Goal: Task Accomplishment & Management: Manage account settings

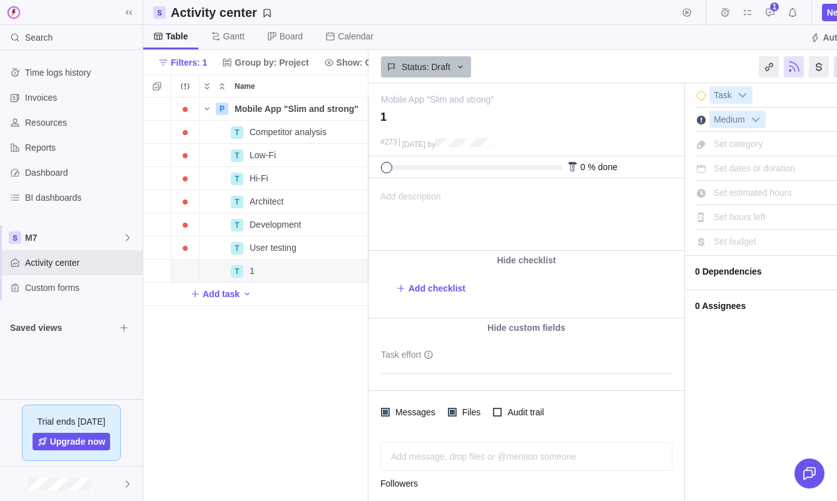
scroll to position [0, 54]
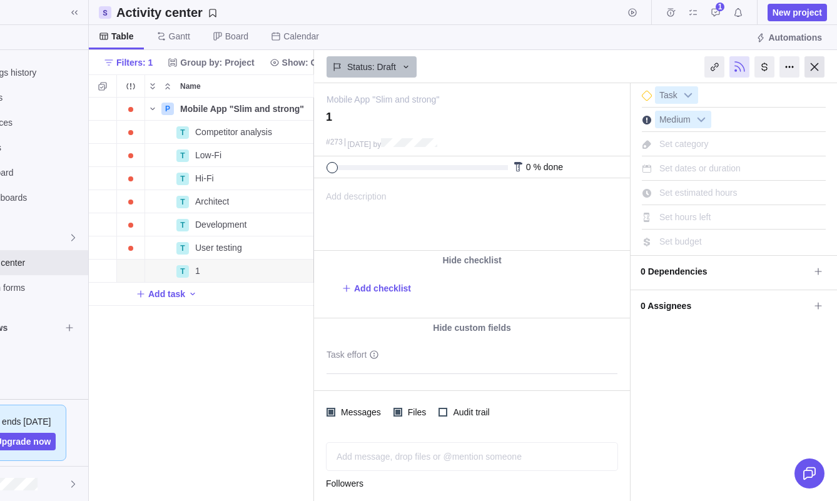
click at [810, 64] on div at bounding box center [815, 66] width 20 height 21
click at [814, 74] on div at bounding box center [815, 66] width 20 height 21
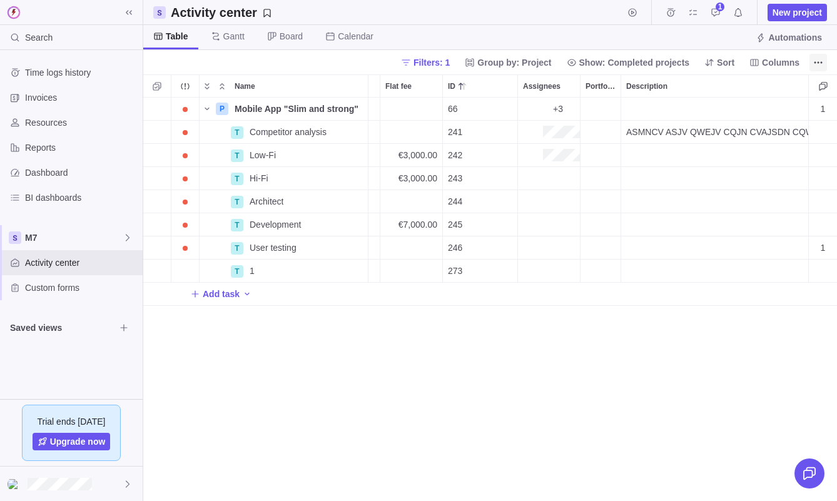
click at [817, 59] on icon "More actions" at bounding box center [818, 63] width 10 height 10
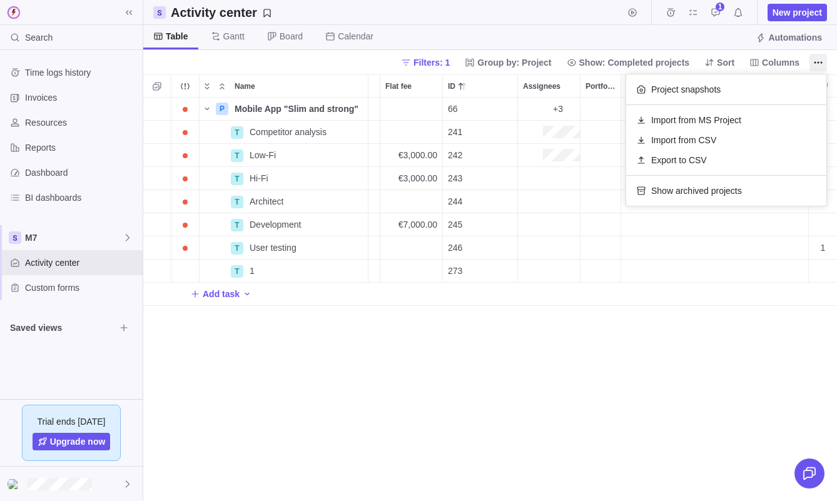
click at [781, 55] on body "Search Time logs history Invoices Resources Reports Dashboard BI dashboards M7 …" at bounding box center [418, 250] width 837 height 501
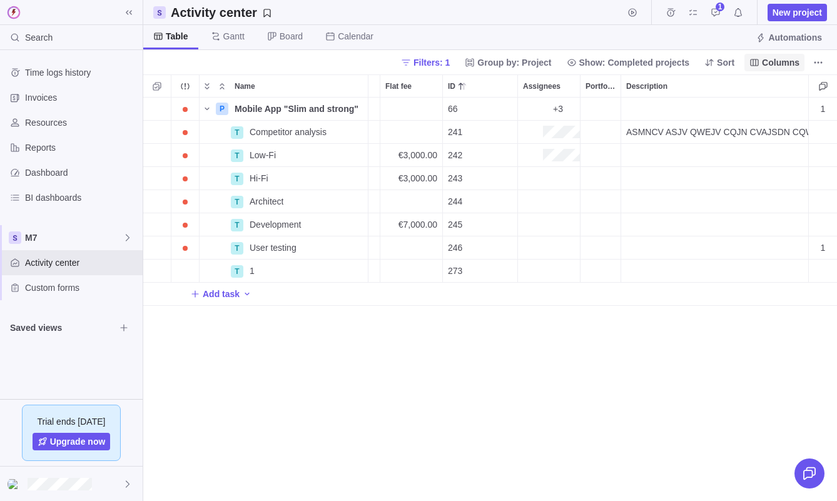
click at [779, 64] on span "Columns" at bounding box center [781, 62] width 38 height 13
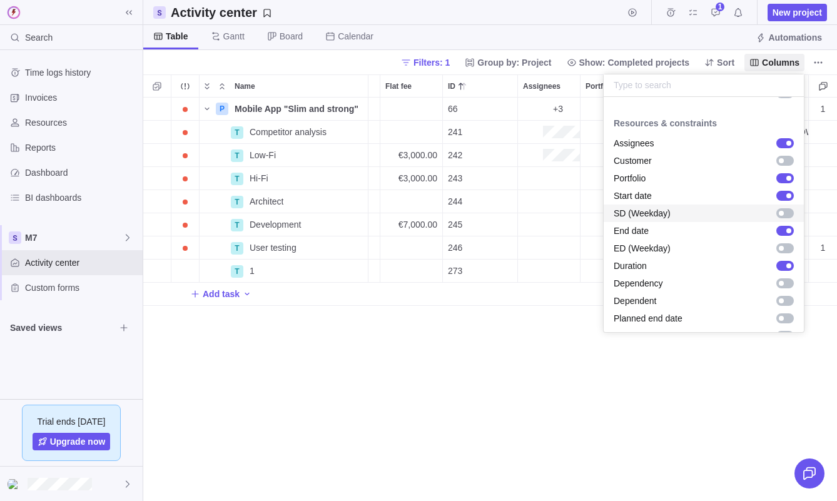
click at [790, 210] on div "grid" at bounding box center [785, 213] width 18 height 10
click at [789, 249] on div "grid" at bounding box center [785, 248] width 18 height 10
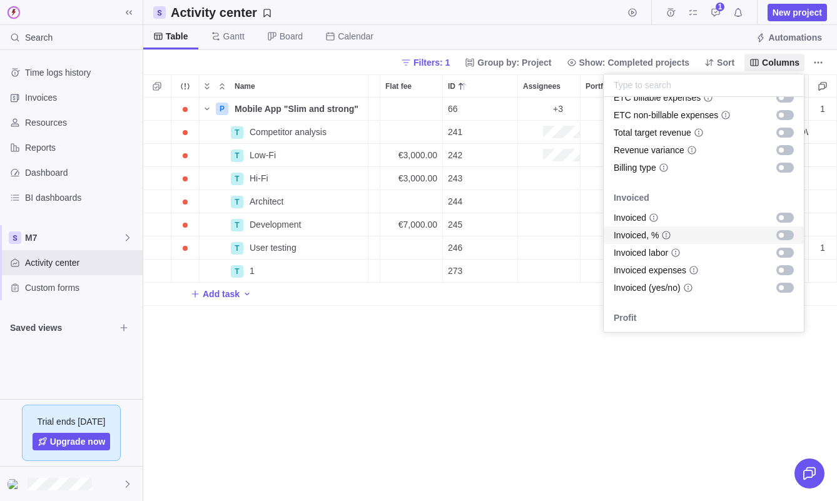
click at [785, 230] on div "grid" at bounding box center [785, 235] width 18 height 10
click at [785, 214] on div "grid" at bounding box center [785, 218] width 18 height 10
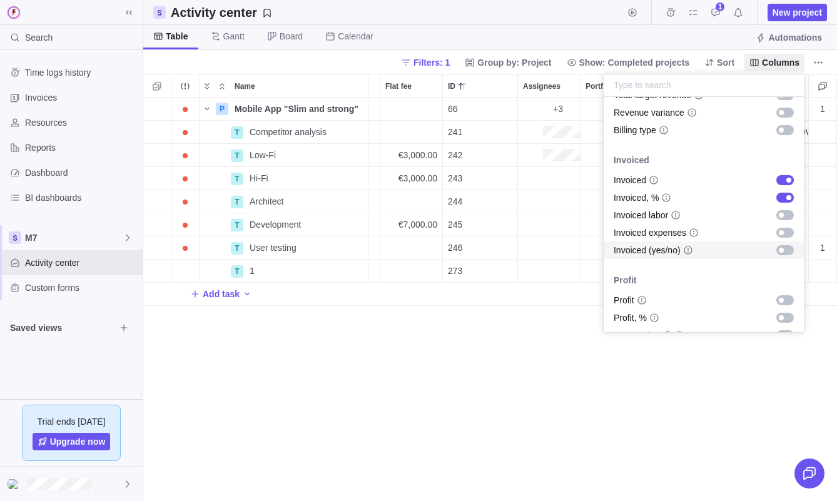
click at [785, 249] on div "grid" at bounding box center [785, 250] width 18 height 10
click at [783, 193] on div "grid" at bounding box center [785, 198] width 18 height 10
click at [783, 177] on div "grid" at bounding box center [785, 180] width 18 height 10
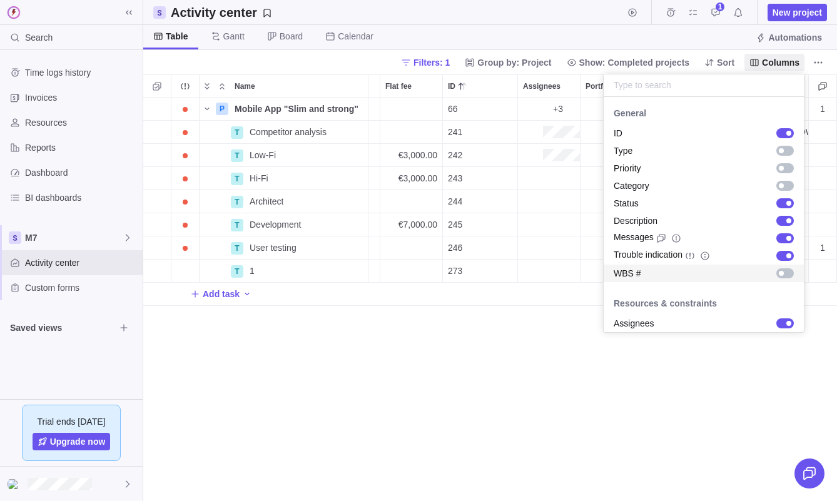
click at [709, 425] on body "Search Time logs history Invoices Resources Reports Dashboard BI dashboards M7 …" at bounding box center [418, 250] width 837 height 501
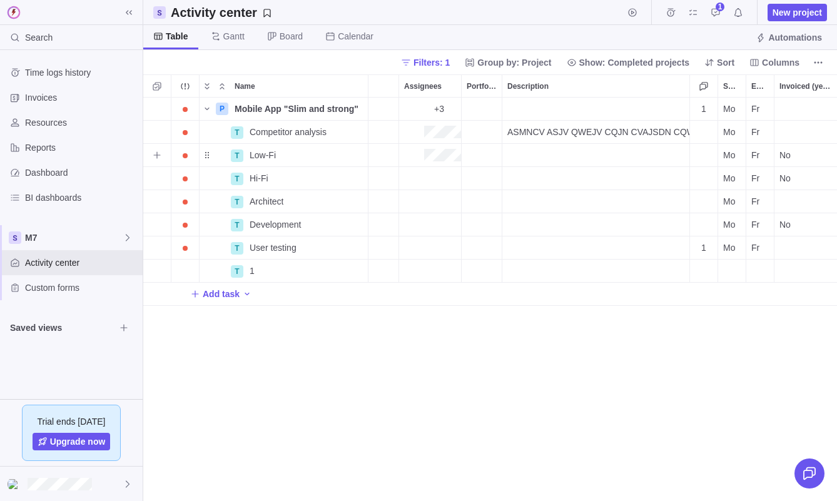
click at [788, 156] on span "No" at bounding box center [785, 155] width 11 height 13
click at [716, 401] on div "P Mobile App "Slim and strong" Details [DATE] [DATE] 139d Open 66 +3 1 Mo Fr T …" at bounding box center [490, 300] width 694 height 404
click at [801, 155] on div "No" at bounding box center [806, 155] width 63 height 23
